Goal: Check status: Check status

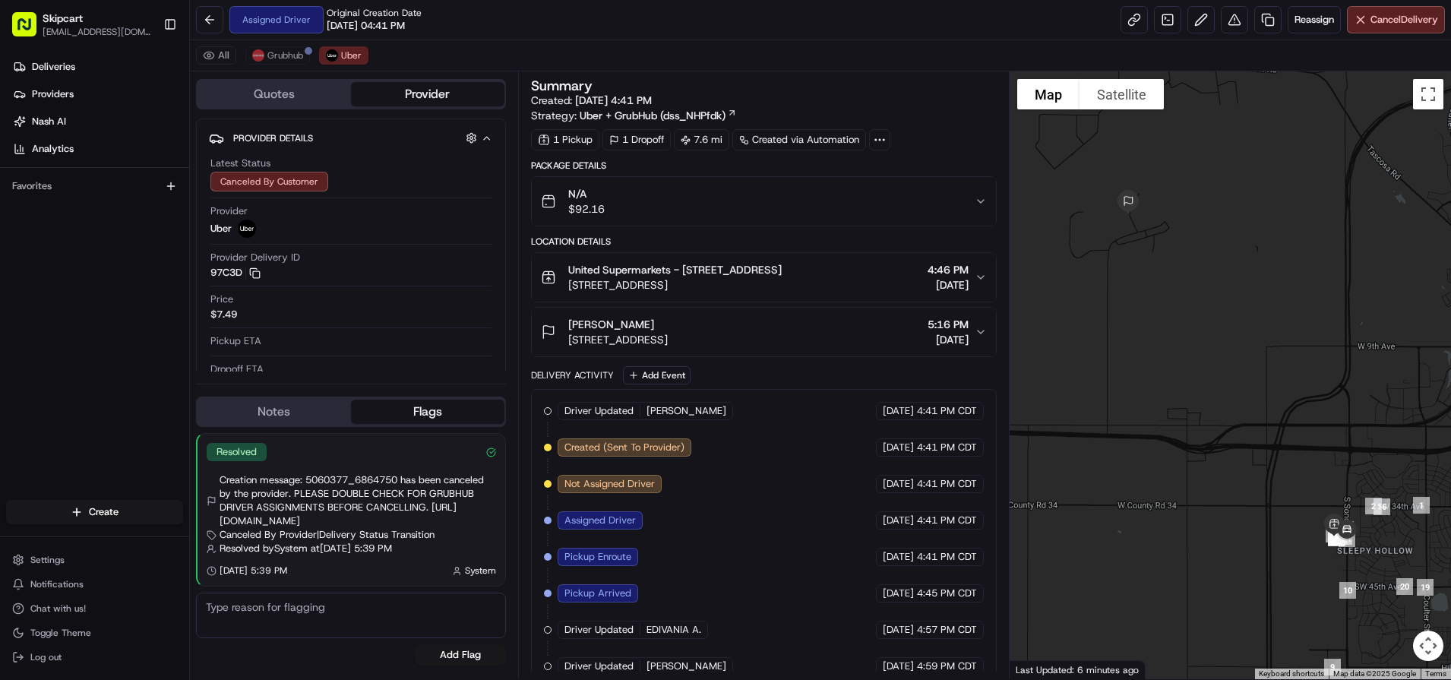
click at [869, 40] on div "All Grubhub Uber" at bounding box center [820, 55] width 1261 height 31
